Goal: Navigation & Orientation: Understand site structure

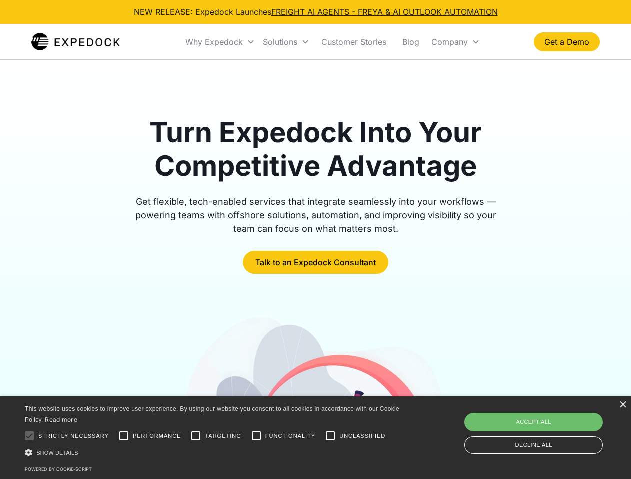
click at [220, 42] on div "Why Expedock" at bounding box center [213, 42] width 57 height 10
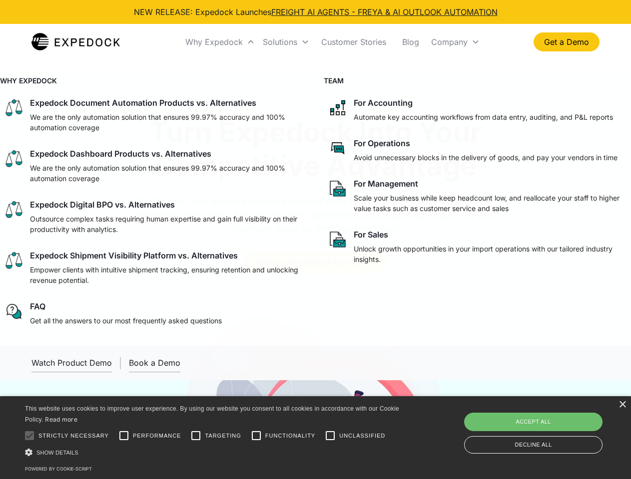
click at [286, 42] on div "Solutions" at bounding box center [280, 42] width 34 height 10
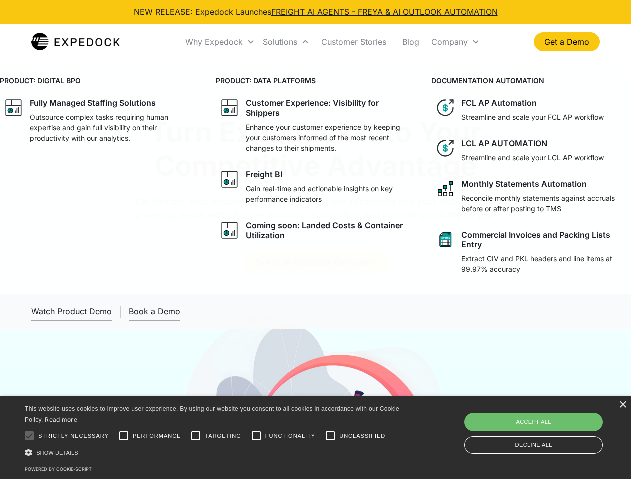
click at [455, 42] on div "Company" at bounding box center [449, 42] width 36 height 10
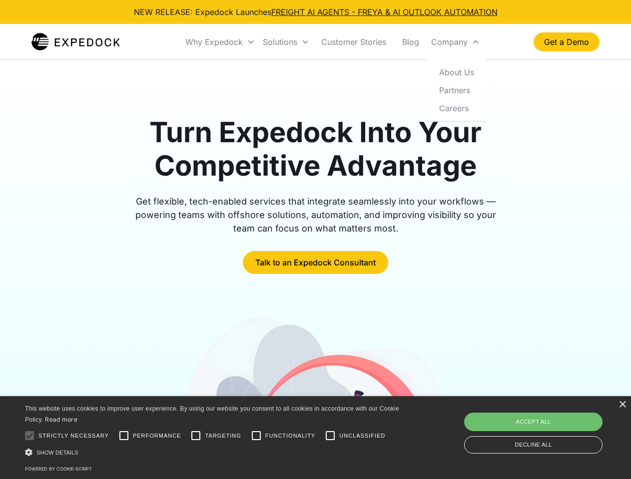
click at [29, 436] on div at bounding box center [29, 436] width 20 height 20
click at [124, 436] on input "Performance" at bounding box center [124, 436] width 20 height 20
checkbox input "true"
click at [196, 436] on input "Targeting" at bounding box center [196, 436] width 20 height 20
checkbox input "true"
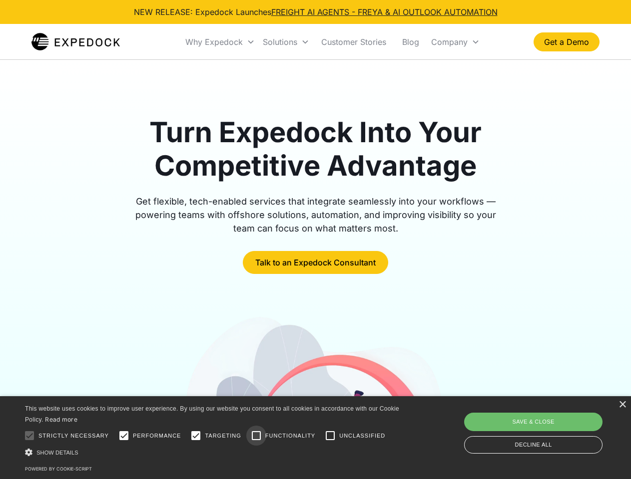
click at [256, 436] on input "Functionality" at bounding box center [256, 436] width 20 height 20
checkbox input "true"
click at [330, 436] on input "Unclassified" at bounding box center [330, 436] width 20 height 20
checkbox input "true"
click at [214, 452] on div "Show details Hide details" at bounding box center [214, 452] width 378 height 10
